Goal: Task Accomplishment & Management: Use online tool/utility

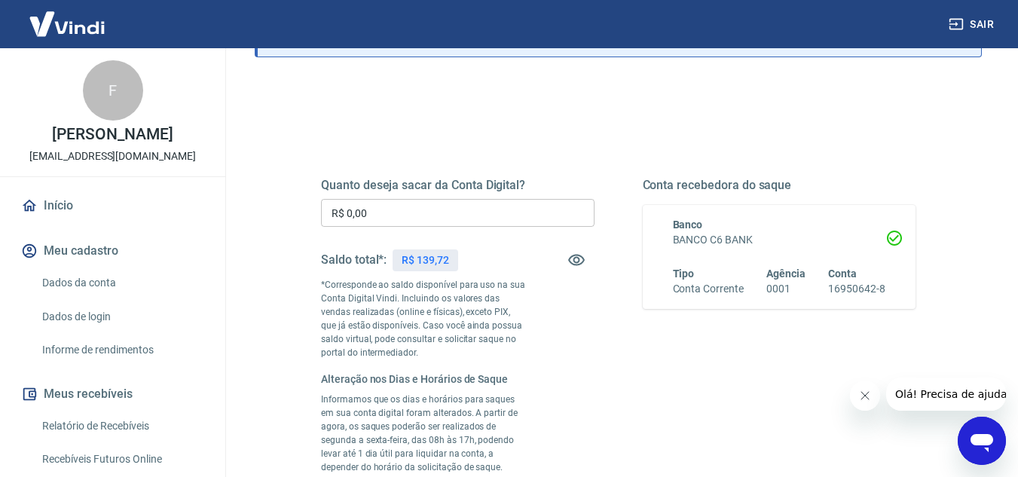
scroll to position [75, 0]
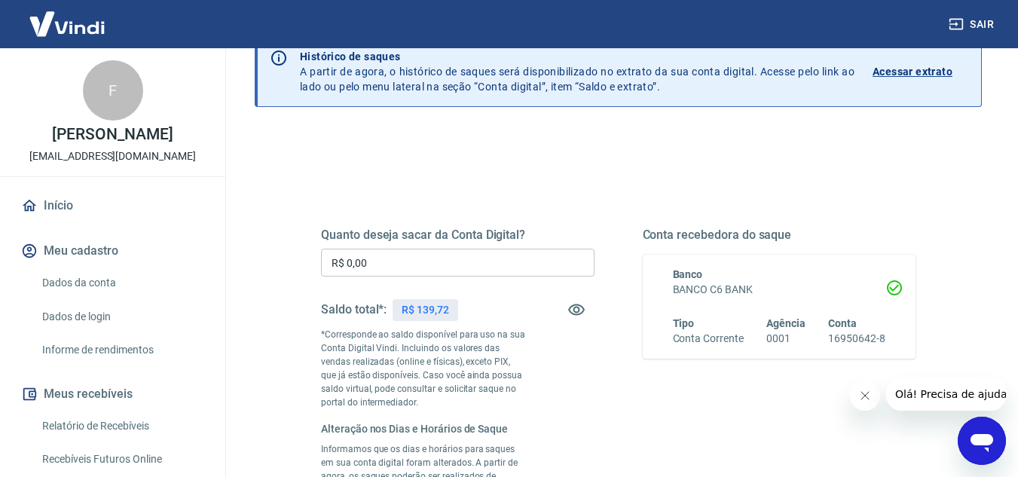
click at [396, 265] on input "R$ 0,00" at bounding box center [458, 263] width 274 height 28
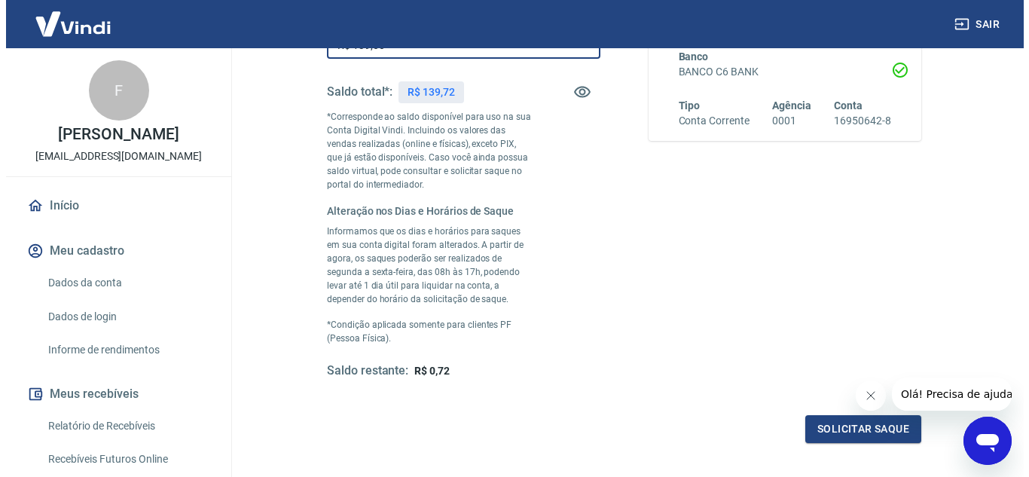
scroll to position [435, 0]
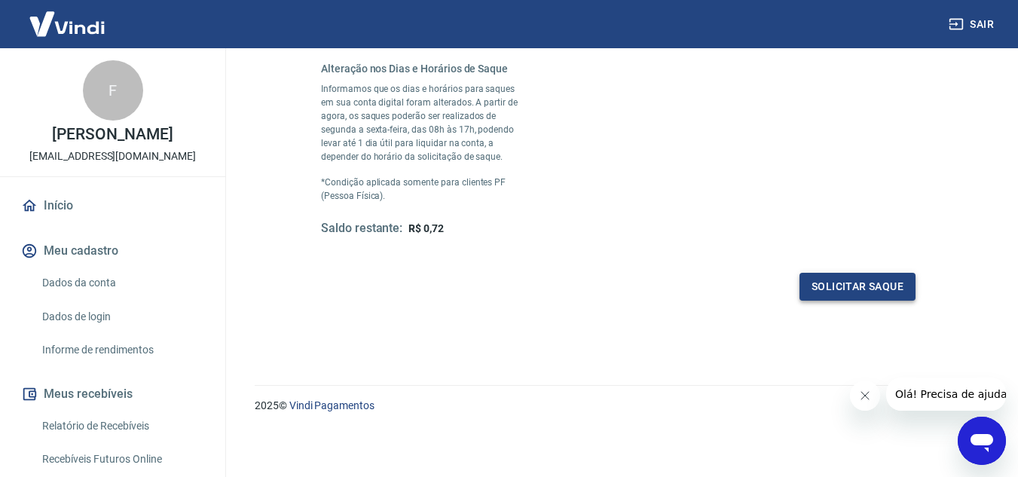
type input "R$ 139,00"
click at [879, 286] on button "Solicitar saque" at bounding box center [857, 287] width 116 height 28
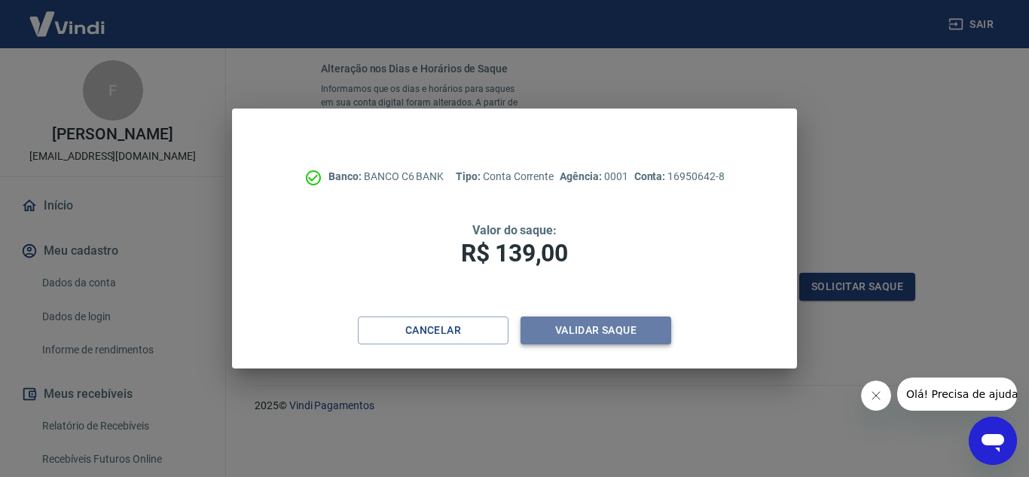
click at [652, 328] on button "Validar saque" at bounding box center [596, 330] width 151 height 28
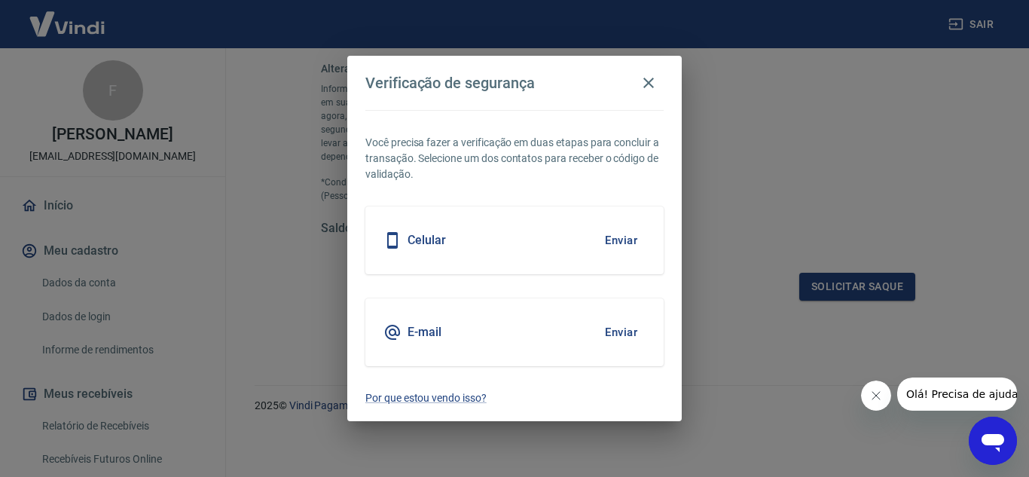
click at [497, 248] on div "Celular Enviar" at bounding box center [514, 240] width 298 height 68
click at [614, 240] on button "Enviar" at bounding box center [621, 241] width 49 height 32
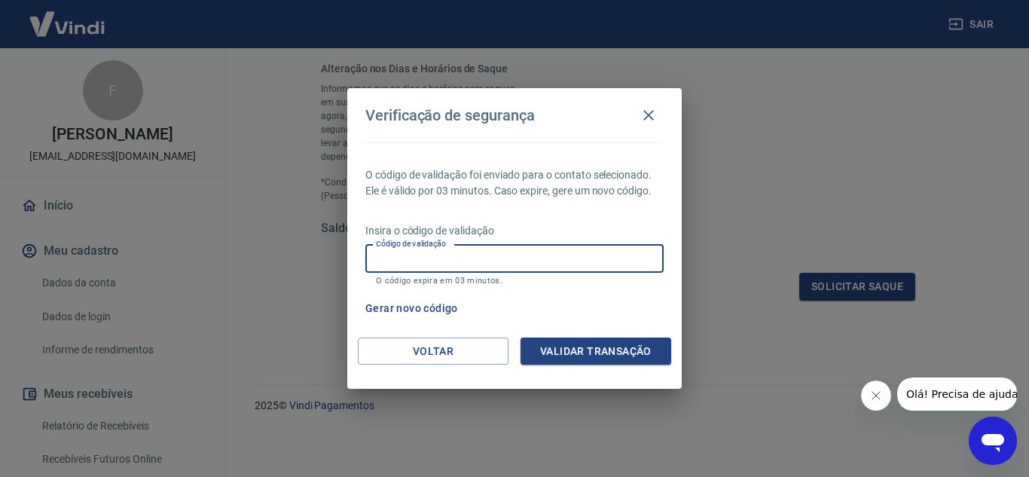
click at [609, 260] on input "Código de validação" at bounding box center [514, 259] width 298 height 28
type input "219389"
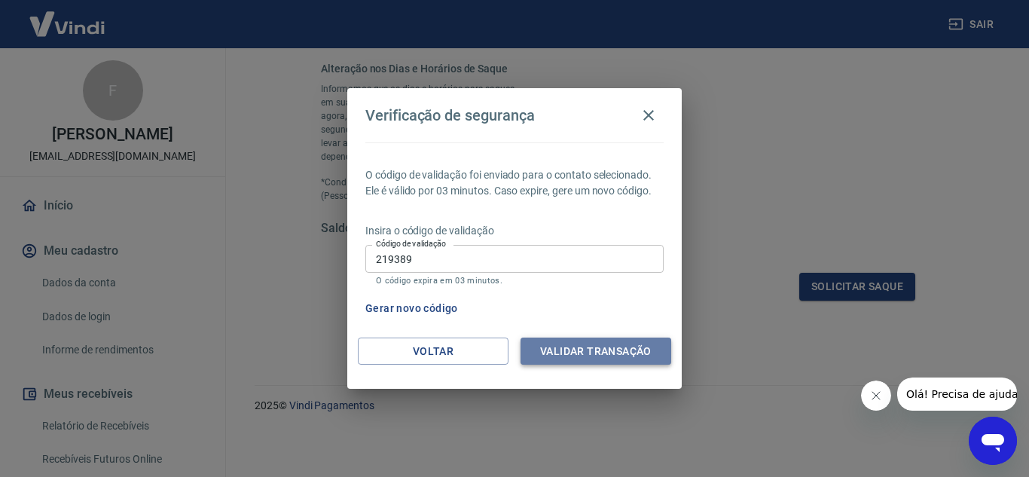
click at [622, 341] on button "Validar transação" at bounding box center [596, 352] width 151 height 28
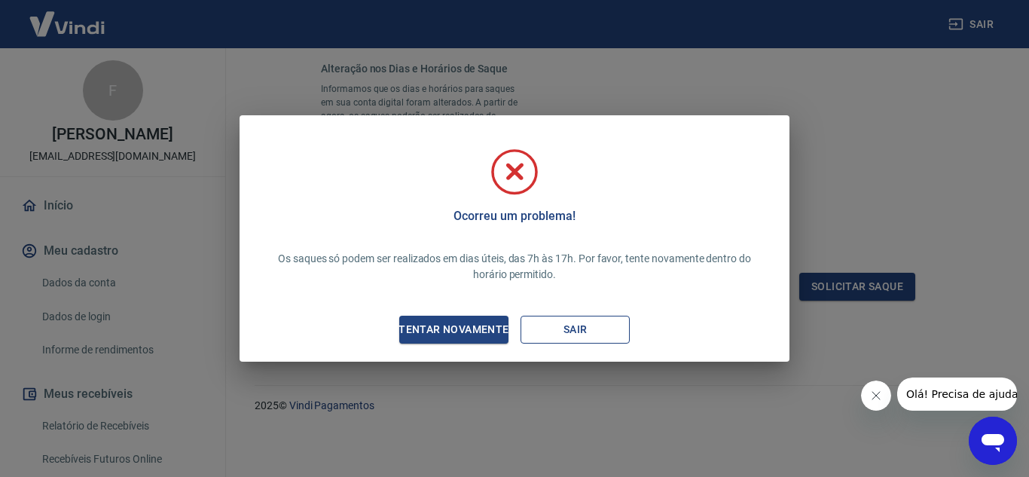
click at [541, 323] on button "Sair" at bounding box center [575, 330] width 109 height 28
